Goal: Information Seeking & Learning: Learn about a topic

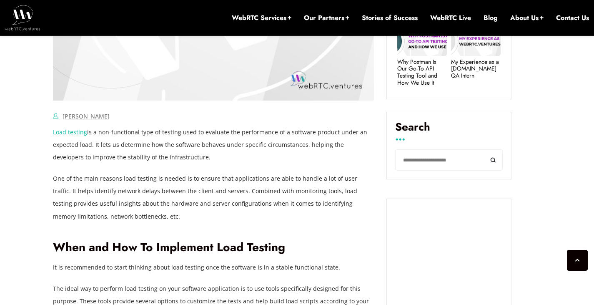
scroll to position [474, 0]
click at [80, 116] on link "[PERSON_NAME]" at bounding box center [86, 116] width 47 height 8
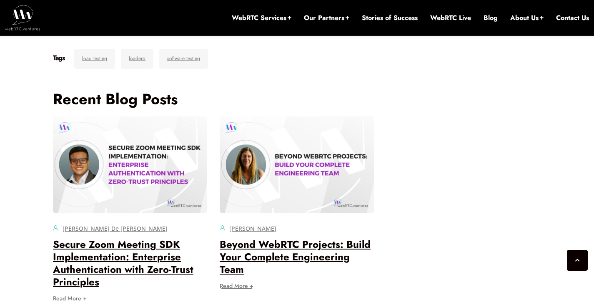
scroll to position [3987, 0]
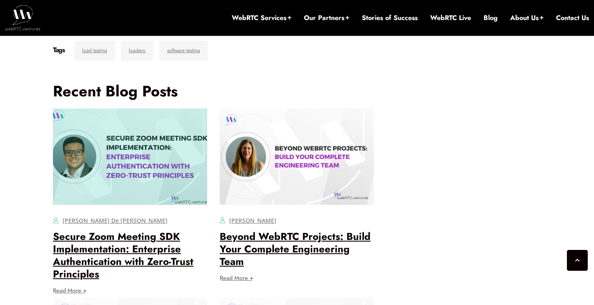
click at [137, 108] on div at bounding box center [130, 156] width 154 height 96
click at [129, 108] on div at bounding box center [130, 156] width 154 height 96
click at [151, 108] on div at bounding box center [130, 156] width 154 height 96
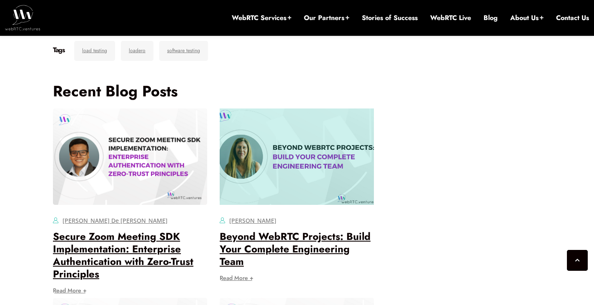
click at [296, 108] on div at bounding box center [297, 156] width 154 height 96
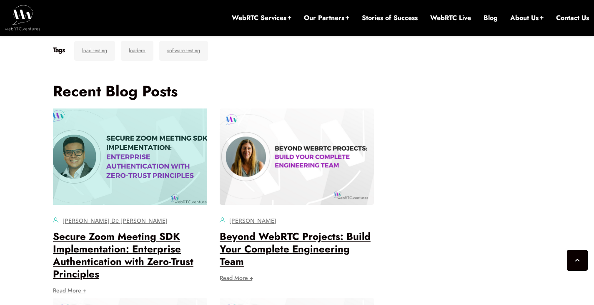
click at [141, 130] on div at bounding box center [130, 156] width 154 height 96
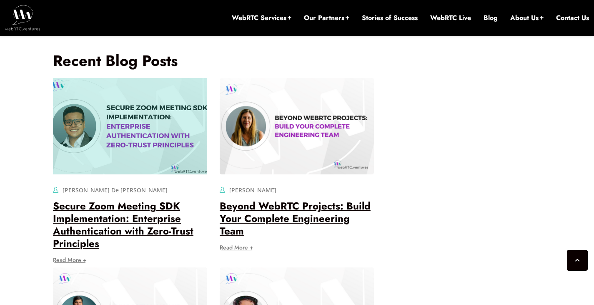
scroll to position [4020, 0]
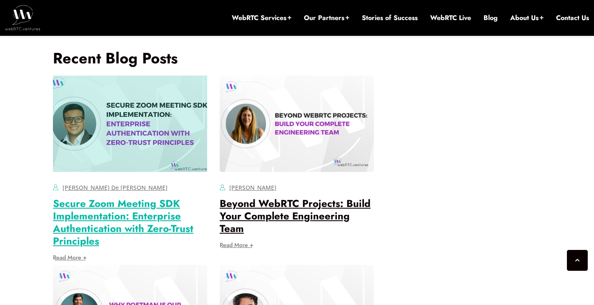
click at [128, 196] on link "Secure Zoom Meeting SDK Implementation: Enterprise Authentication with Zero-Tru…" at bounding box center [123, 222] width 141 height 52
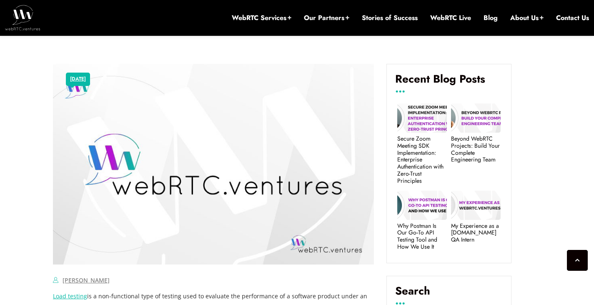
scroll to position [309, 0]
click at [153, 153] on img at bounding box center [213, 164] width 321 height 201
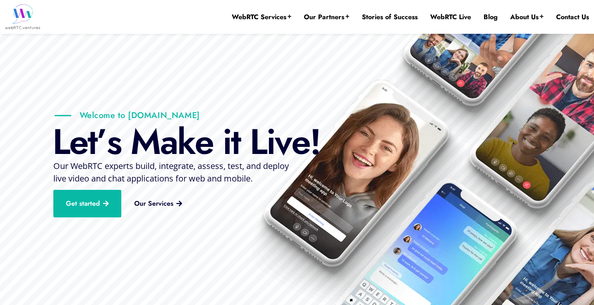
scroll to position [5, 0]
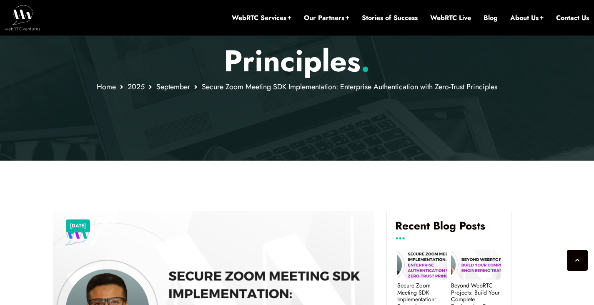
scroll to position [235, 0]
